Goal: Task Accomplishment & Management: Manage account settings

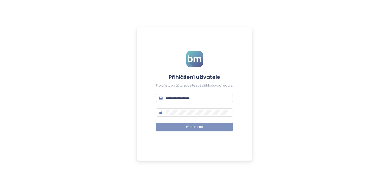
type input "**********"
click at [202, 126] on span "Přihlásit se" at bounding box center [194, 127] width 17 height 5
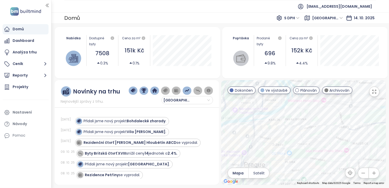
click at [299, 18] on span "S DPH" at bounding box center [291, 18] width 15 height 8
click at [310, 38] on div "Bez DPH" at bounding box center [311, 37] width 14 height 6
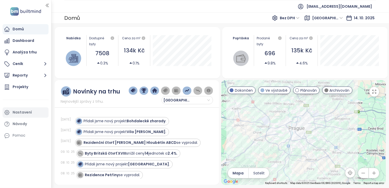
click at [24, 116] on div "Nastavení" at bounding box center [26, 112] width 46 height 10
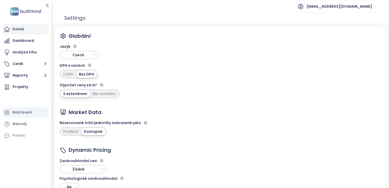
click at [30, 34] on div "Domů" at bounding box center [26, 29] width 46 height 10
